Goal: Information Seeking & Learning: Learn about a topic

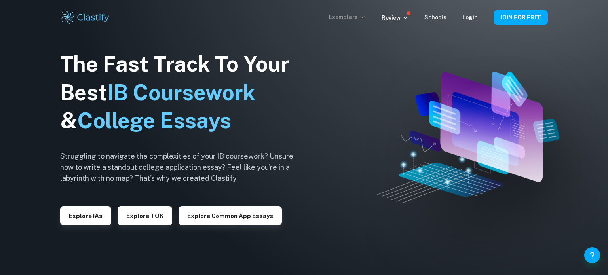
click at [356, 14] on p "Exemplars" at bounding box center [347, 17] width 37 height 9
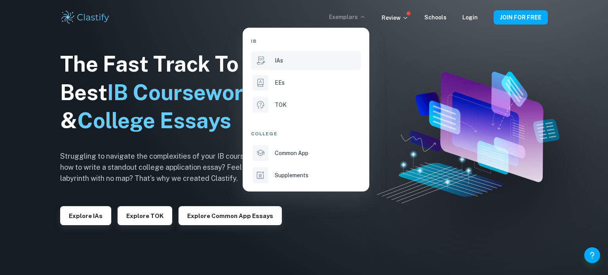
click at [294, 69] on li "IAs" at bounding box center [306, 60] width 110 height 19
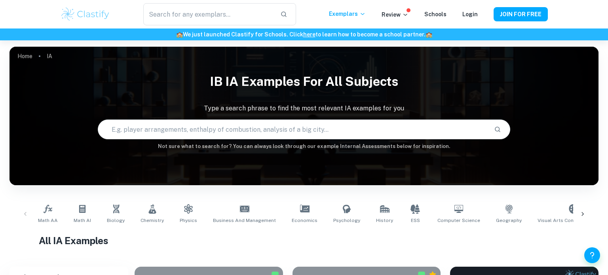
scroll to position [47, 0]
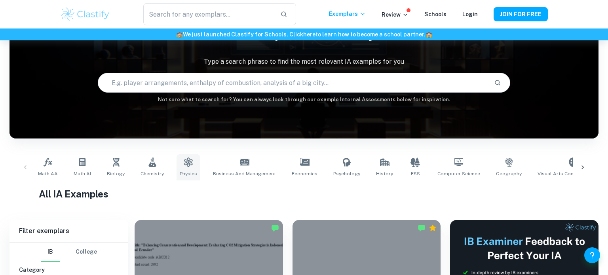
click at [189, 165] on icon at bounding box center [188, 161] width 9 height 9
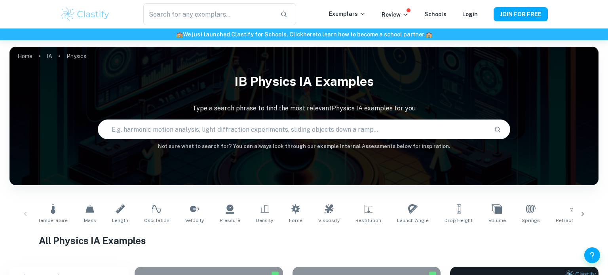
scroll to position [128, 0]
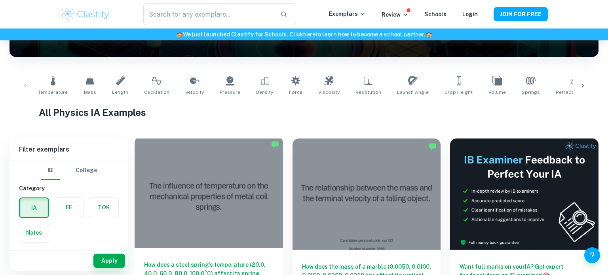
click at [218, 200] on div at bounding box center [209, 191] width 148 height 111
